Goal: Task Accomplishment & Management: Complete application form

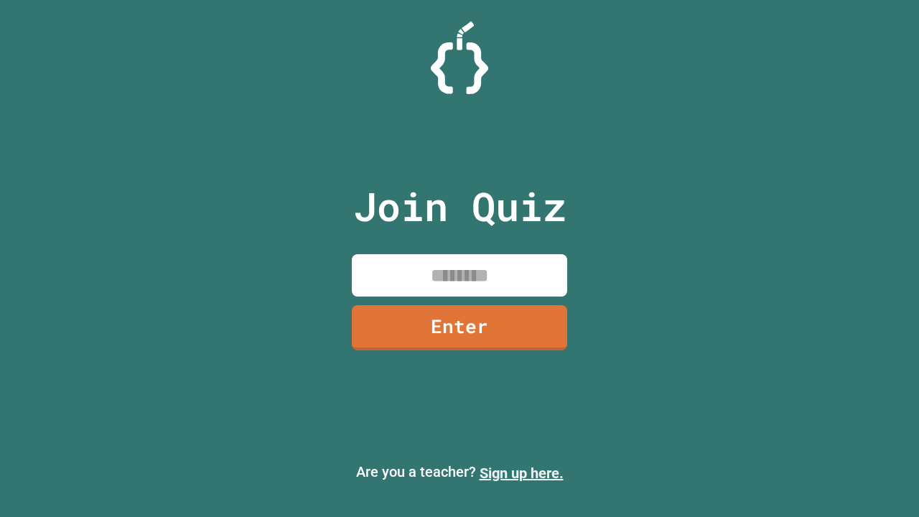
click at [521, 473] on link "Sign up here." at bounding box center [522, 473] width 84 height 17
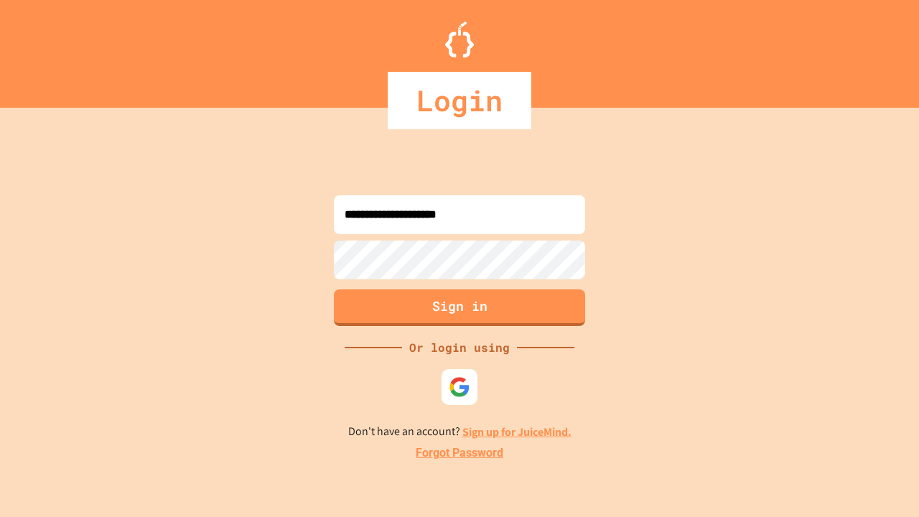
type input "**********"
